Goal: Find specific page/section: Find specific page/section

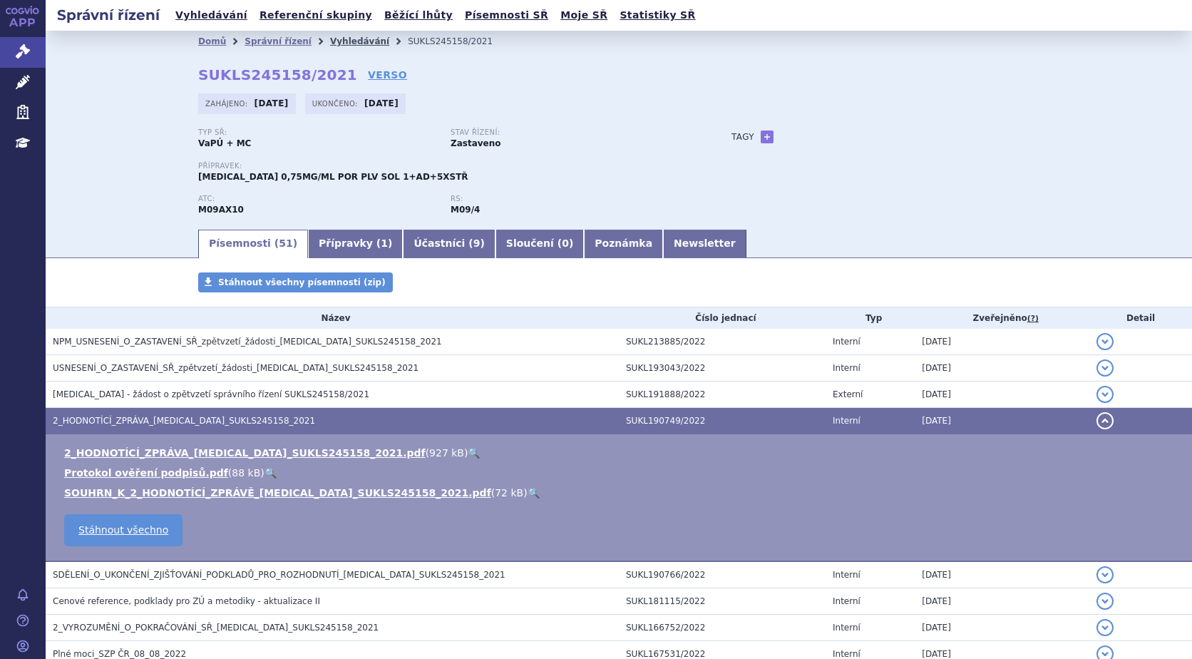
click at [349, 41] on link "Vyhledávání" at bounding box center [359, 41] width 59 height 10
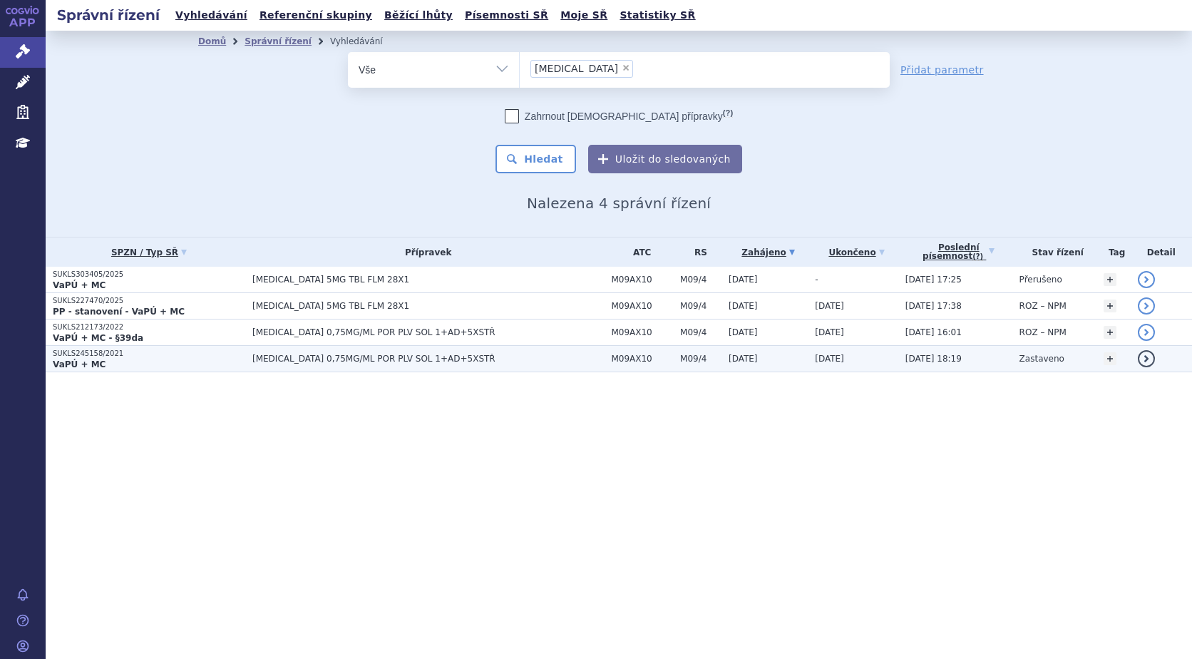
click at [76, 359] on strong "VaPÚ + MC" at bounding box center [79, 364] width 53 height 10
